Goal: Task Accomplishment & Management: Manage account settings

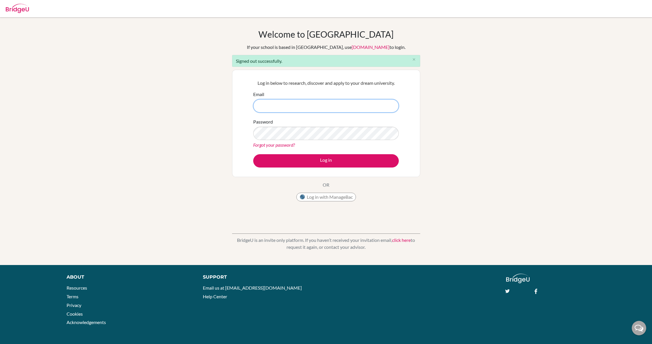
click at [278, 102] on input "Email" at bounding box center [325, 105] width 145 height 13
type input "[EMAIL_ADDRESS][DOMAIN_NAME]"
click at [253, 154] on button "Log in" at bounding box center [325, 160] width 145 height 13
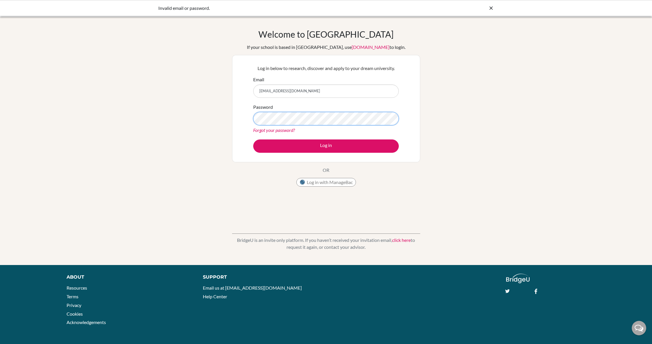
click at [253, 139] on button "Log in" at bounding box center [325, 145] width 145 height 13
click at [325, 93] on input "[EMAIL_ADDRESS][DOMAIN_NAME]" at bounding box center [325, 90] width 145 height 13
type input "[EMAIL_ADDRESS][DOMAIN_NAME]"
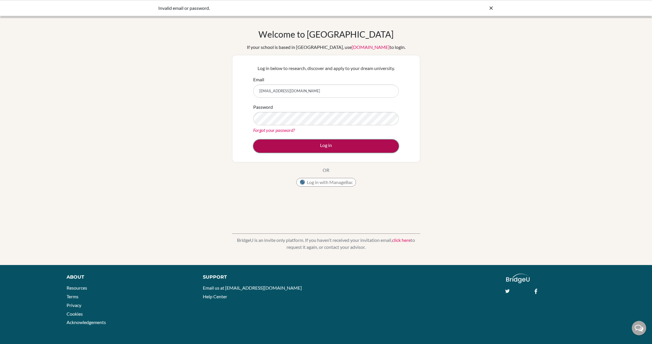
click at [319, 148] on button "Log in" at bounding box center [325, 145] width 145 height 13
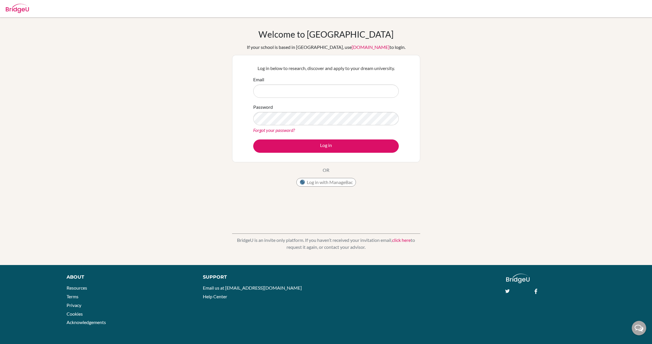
click at [350, 90] on input "Email" at bounding box center [325, 90] width 145 height 13
type input "[EMAIL_ADDRESS][DOMAIN_NAME]"
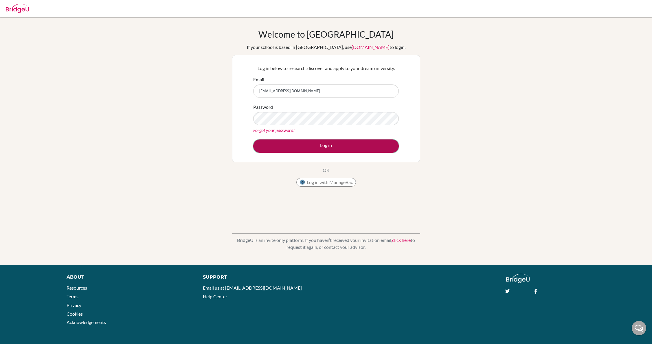
click at [294, 143] on button "Log in" at bounding box center [325, 145] width 145 height 13
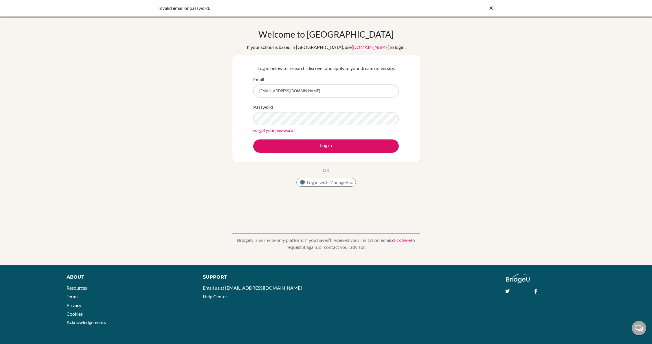
click at [284, 130] on link "Forgot your password?" at bounding box center [274, 129] width 42 height 5
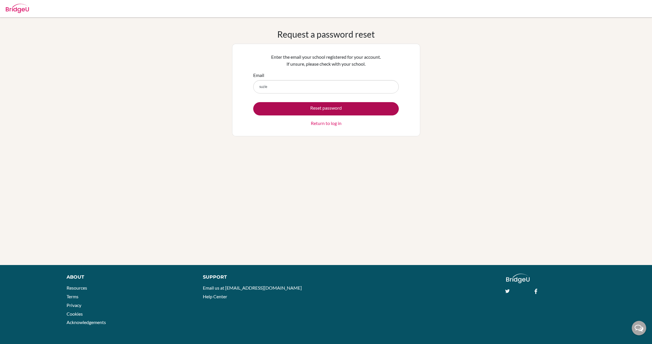
type input "[EMAIL_ADDRESS][DOMAIN_NAME]"
click at [312, 107] on button "Reset password" at bounding box center [325, 108] width 145 height 13
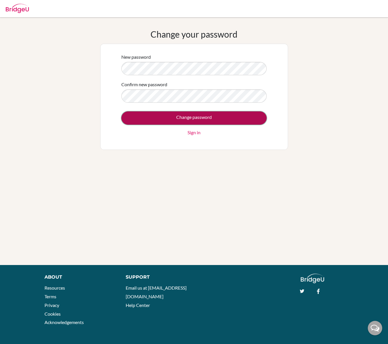
click at [208, 116] on input "Change password" at bounding box center [193, 117] width 145 height 13
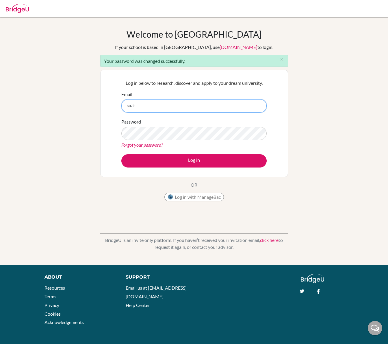
click at [170, 106] on input "suzie" at bounding box center [193, 105] width 145 height 13
type input "suzie.an@icsptk.org"
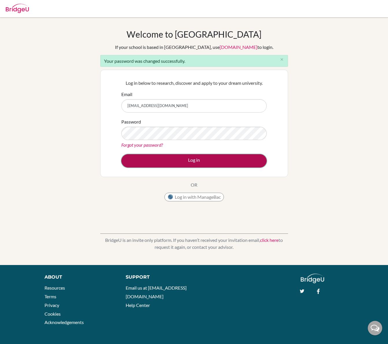
click at [170, 160] on button "Log in" at bounding box center [193, 160] width 145 height 13
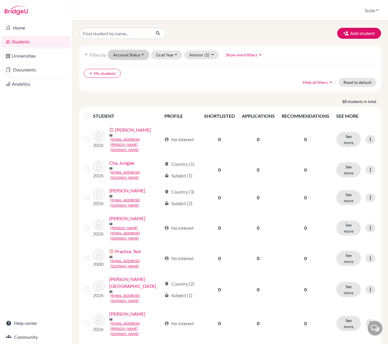
click at [131, 58] on button "Account Status" at bounding box center [128, 54] width 40 height 9
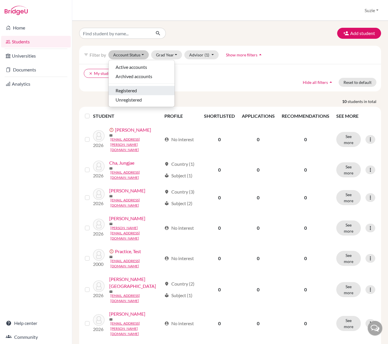
click at [137, 92] on span "Registered" at bounding box center [126, 90] width 21 height 7
